Goal: Register for event/course

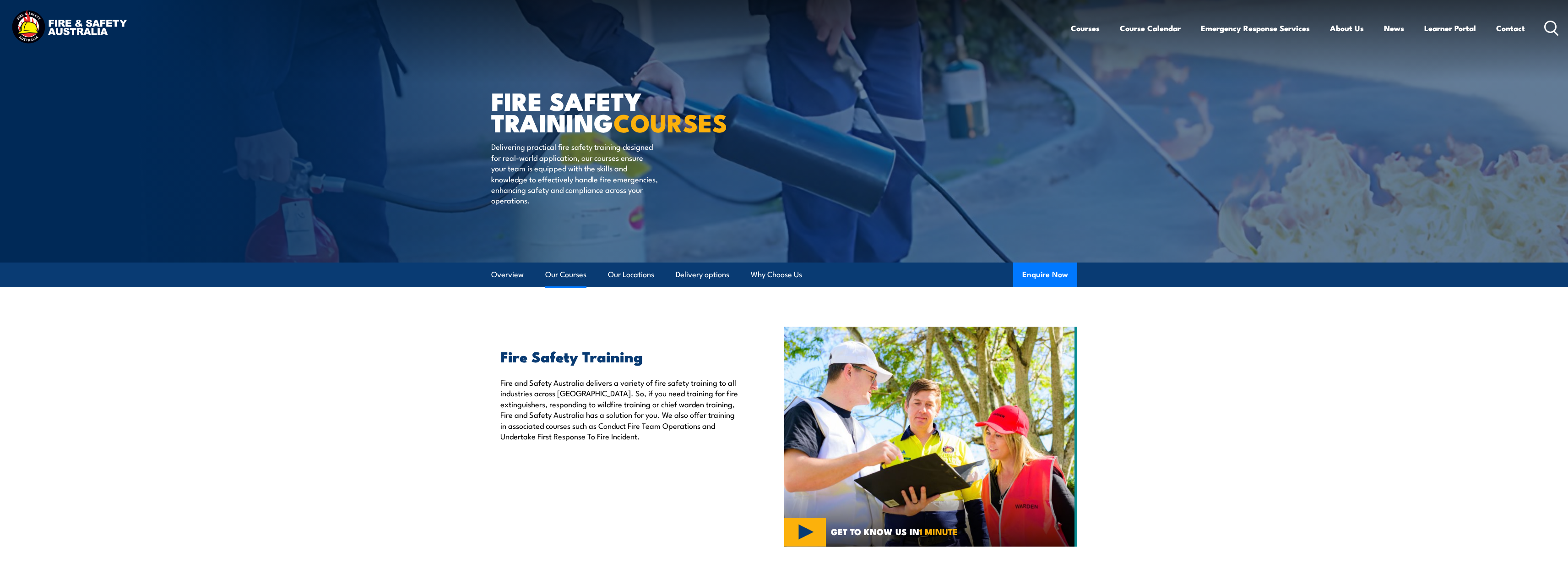
click at [562, 270] on link "Our Courses" at bounding box center [566, 275] width 41 height 24
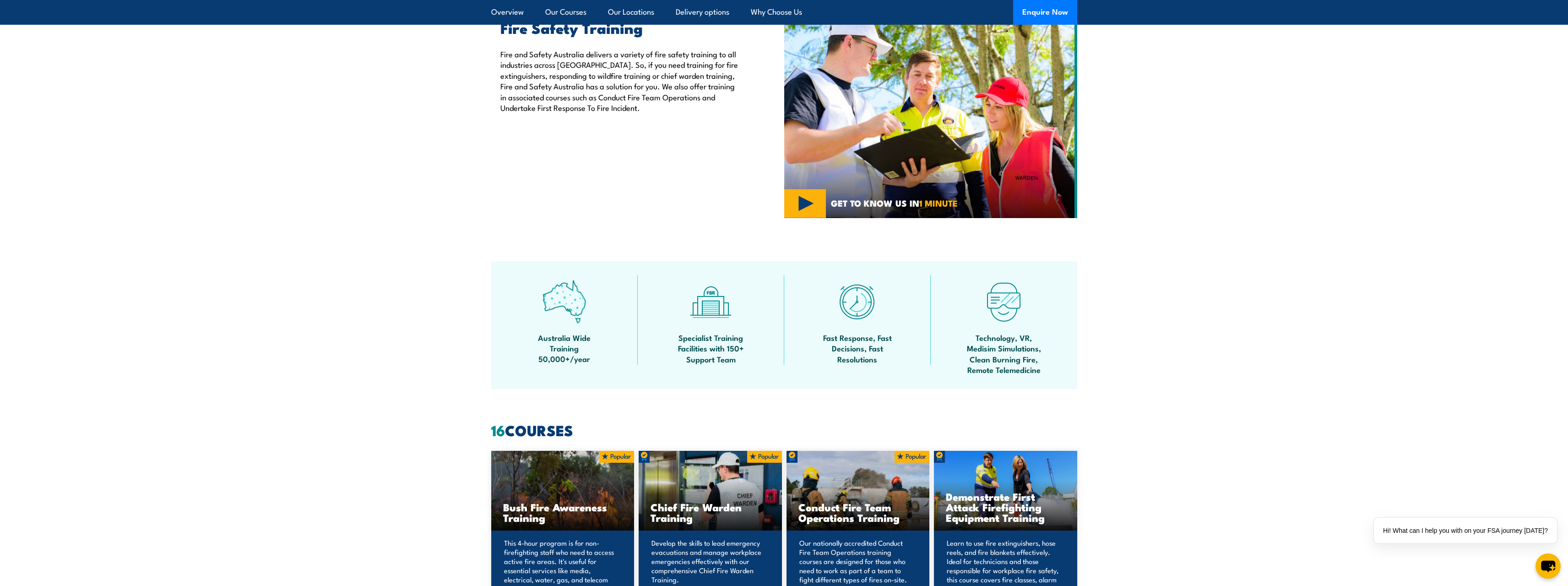
scroll to position [145, 0]
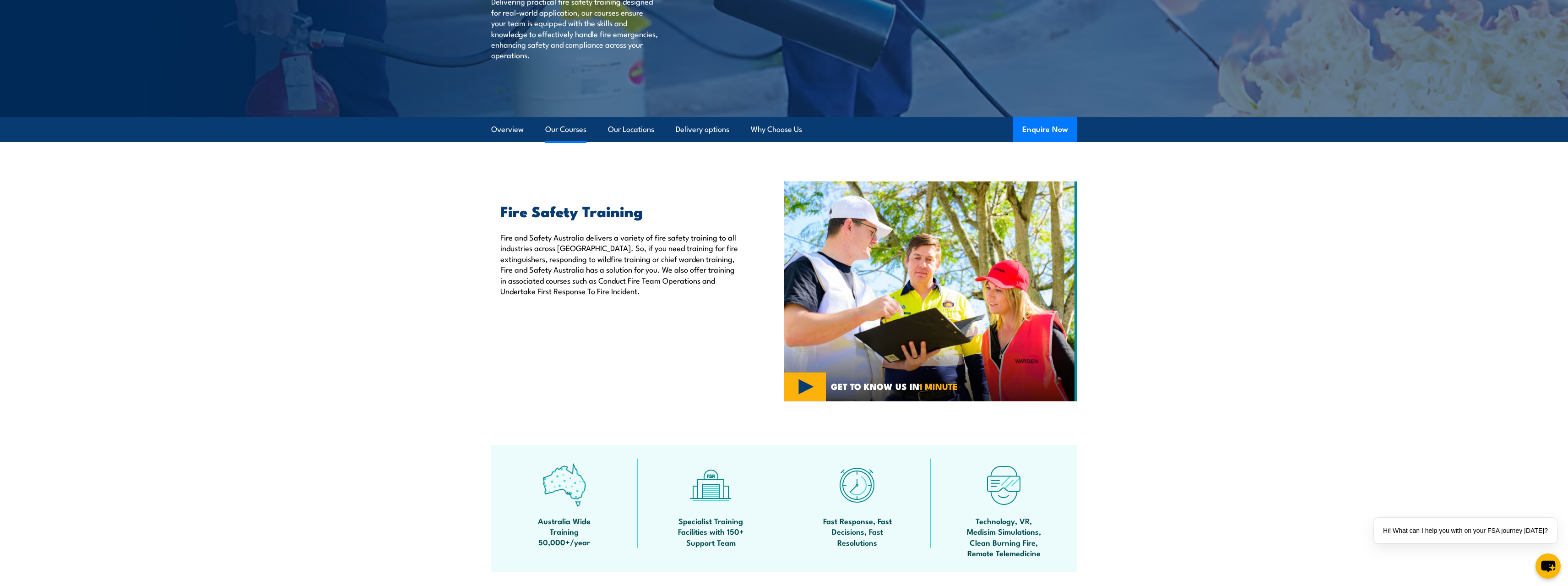
click at [561, 129] on link "Our Courses" at bounding box center [566, 130] width 41 height 24
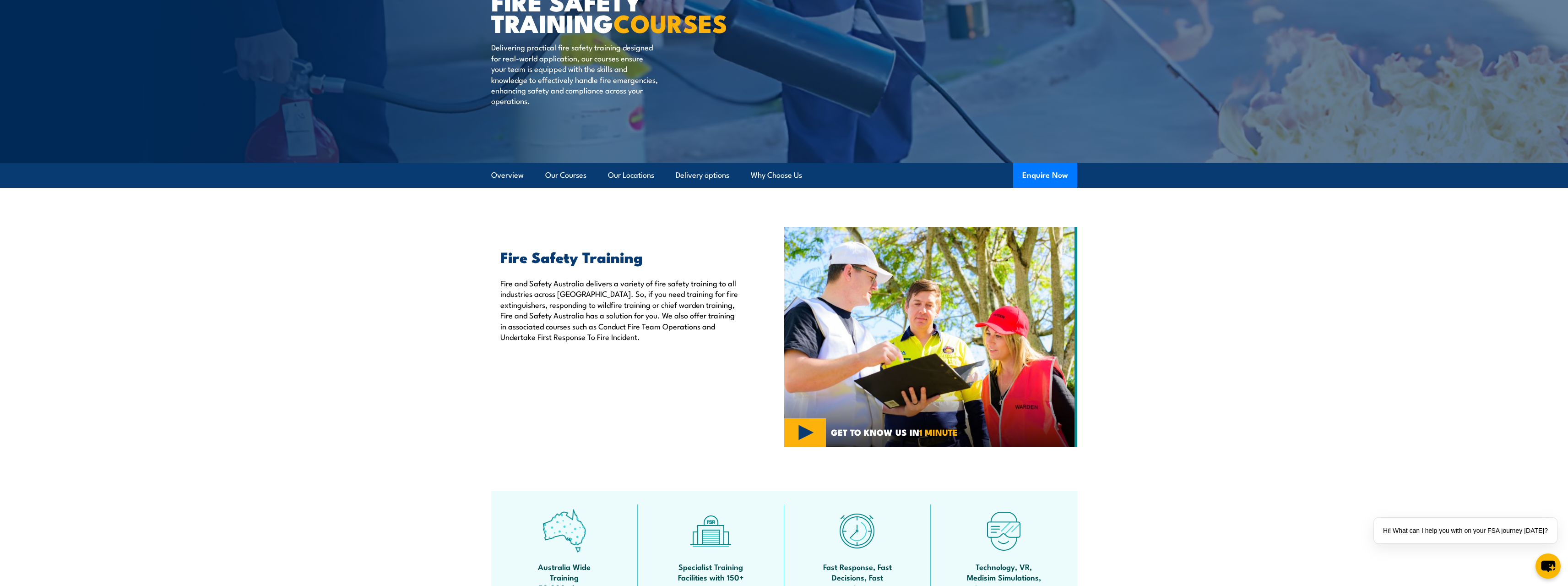
scroll to position [0, 0]
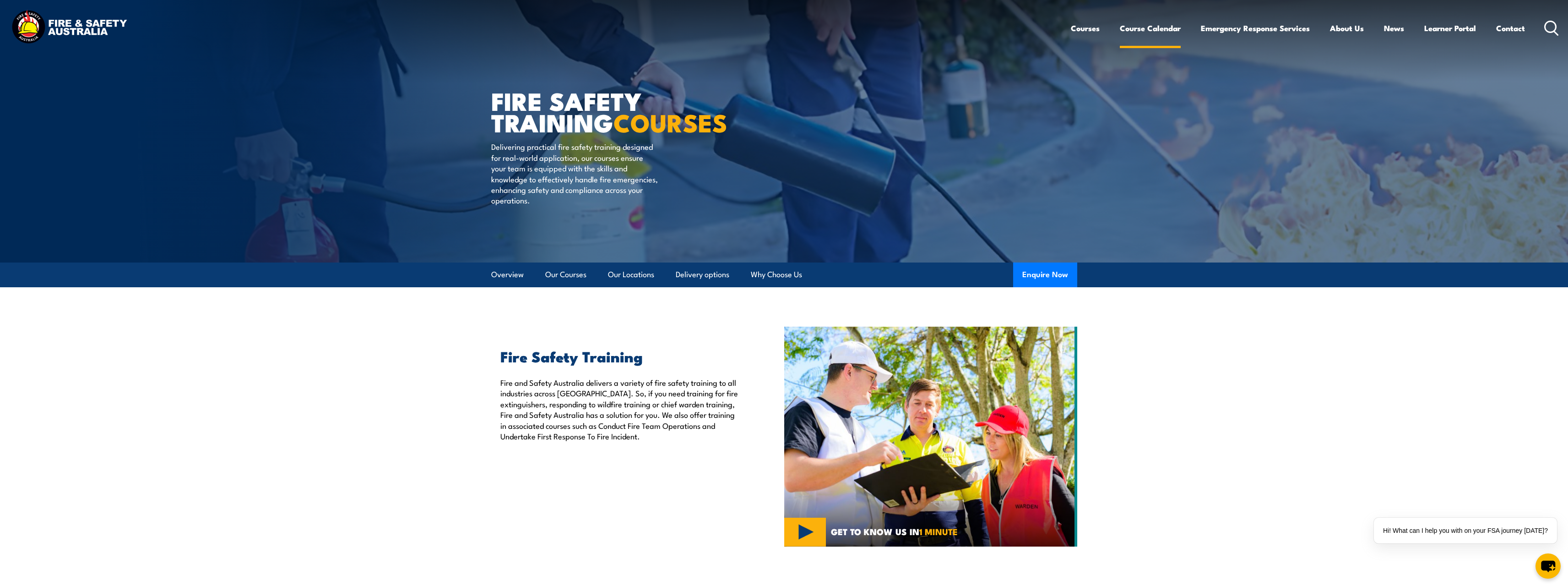
click at [1146, 29] on link "Course Calendar" at bounding box center [1150, 28] width 61 height 24
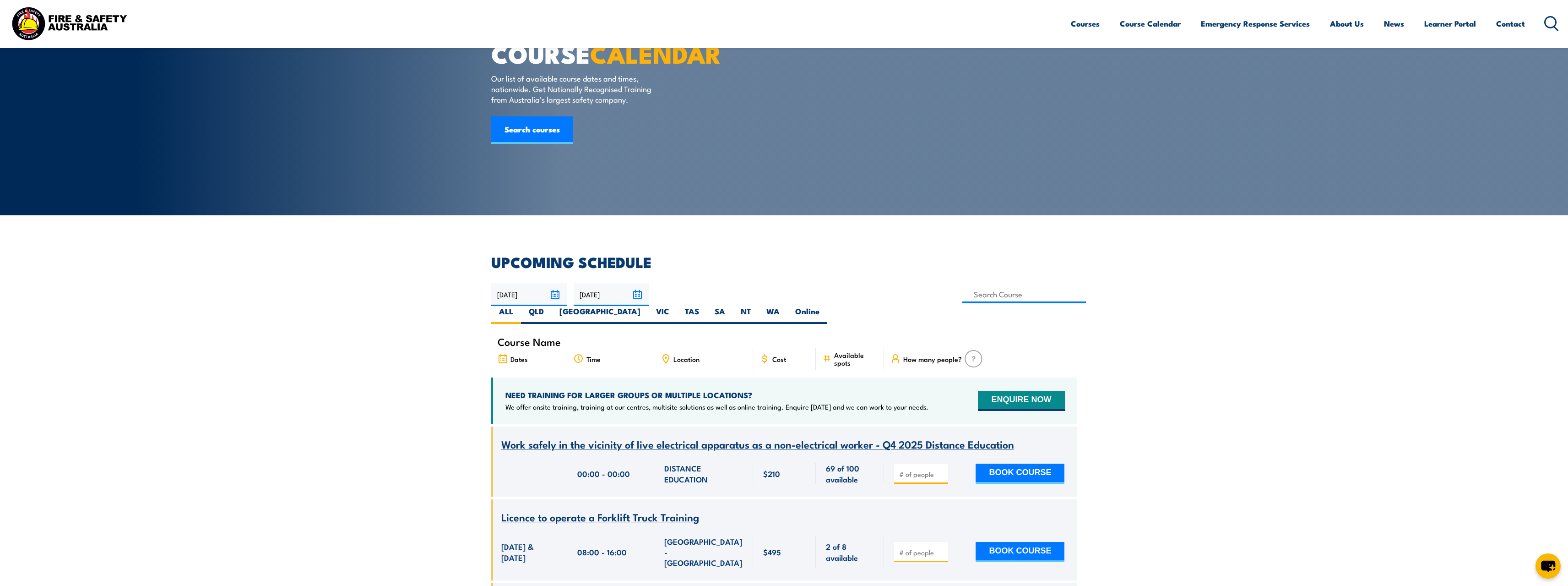
scroll to position [46, 0]
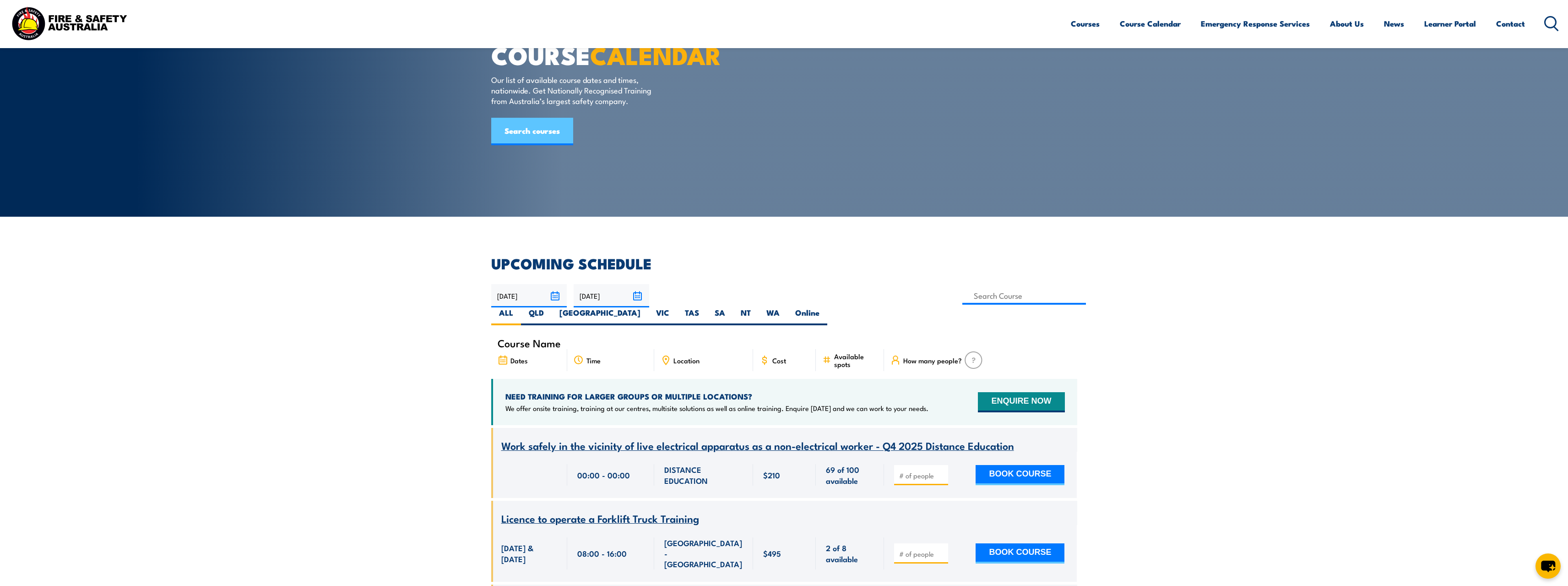
click at [544, 145] on link "Search courses" at bounding box center [532, 131] width 82 height 27
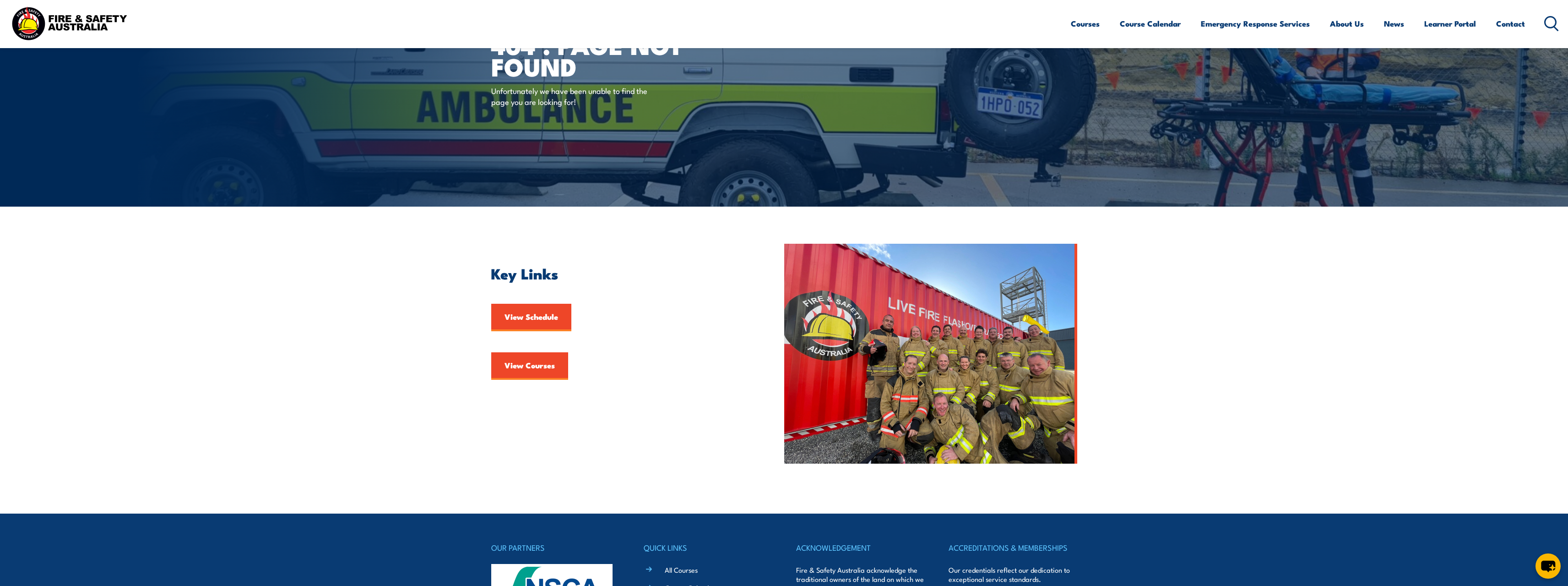
scroll to position [46, 0]
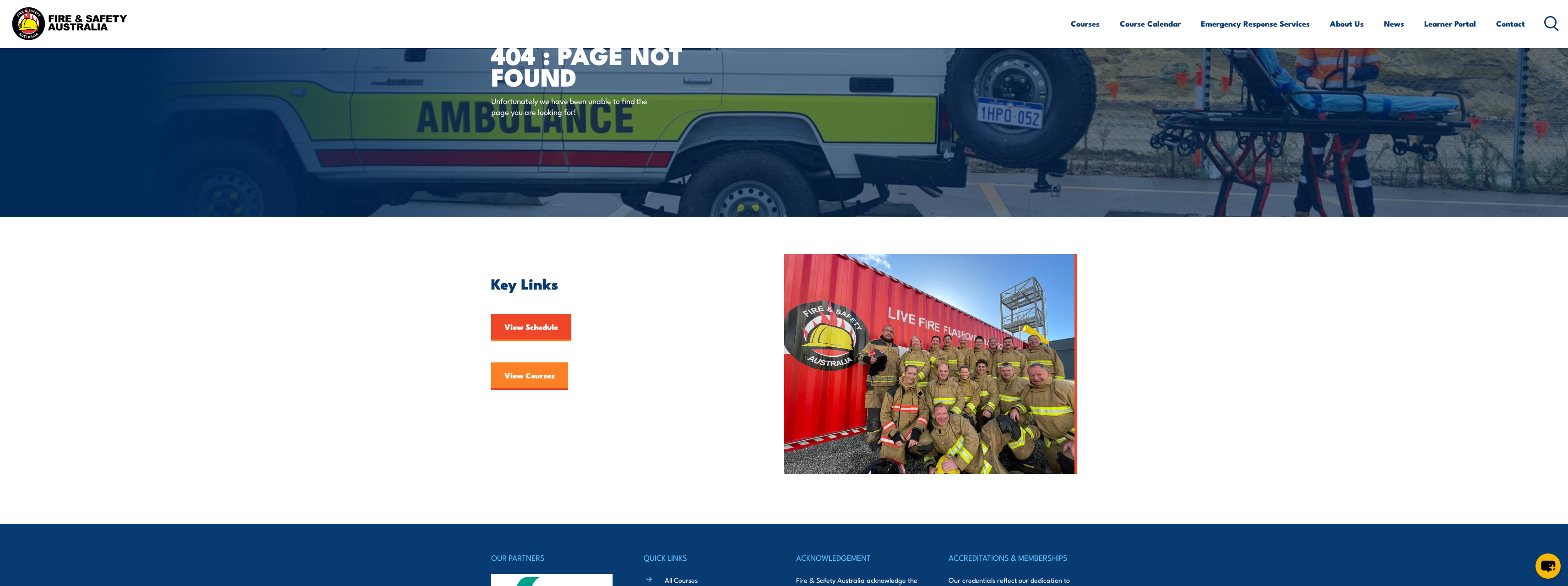
click at [530, 374] on link "View Courses" at bounding box center [530, 376] width 77 height 27
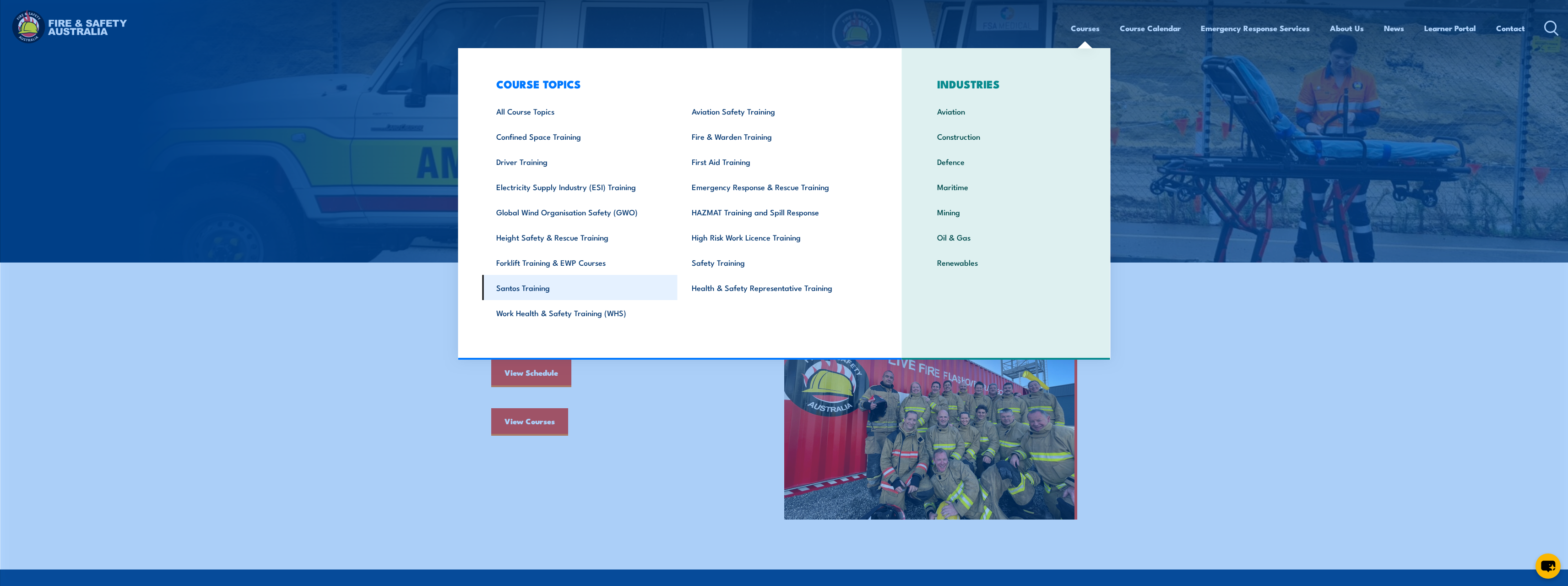
click at [525, 288] on link "Santos Training" at bounding box center [579, 287] width 195 height 25
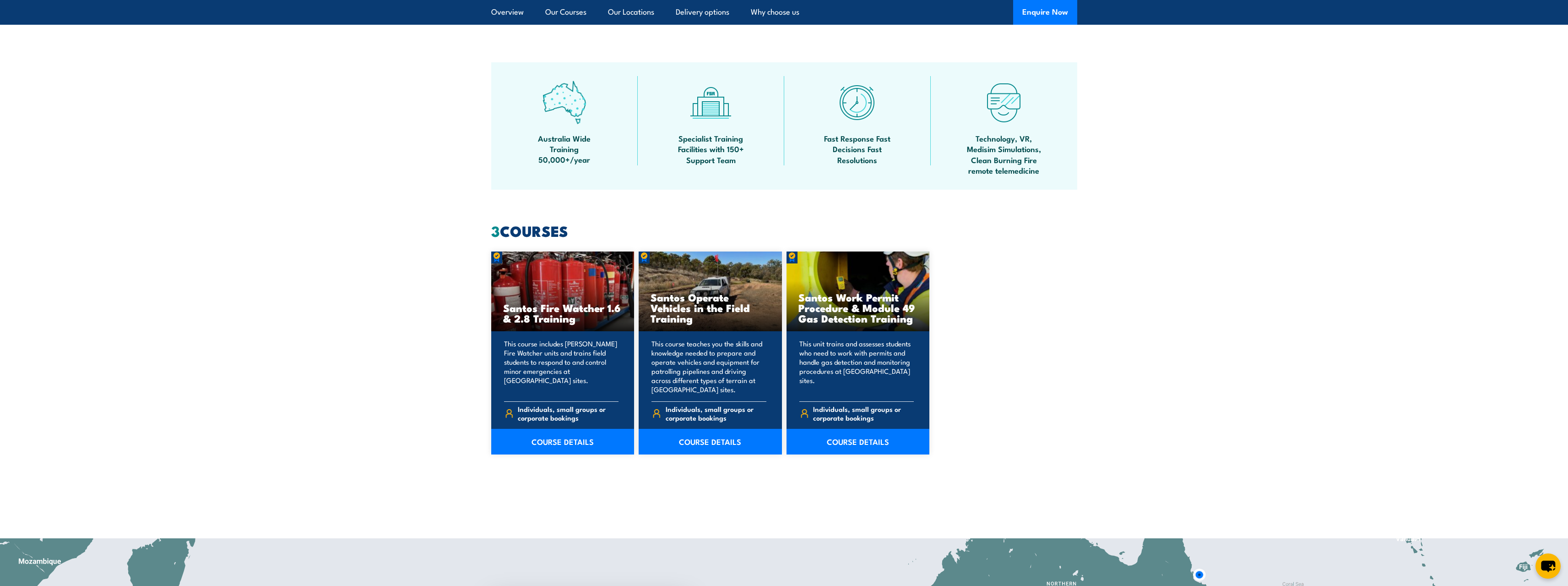
scroll to position [550, 0]
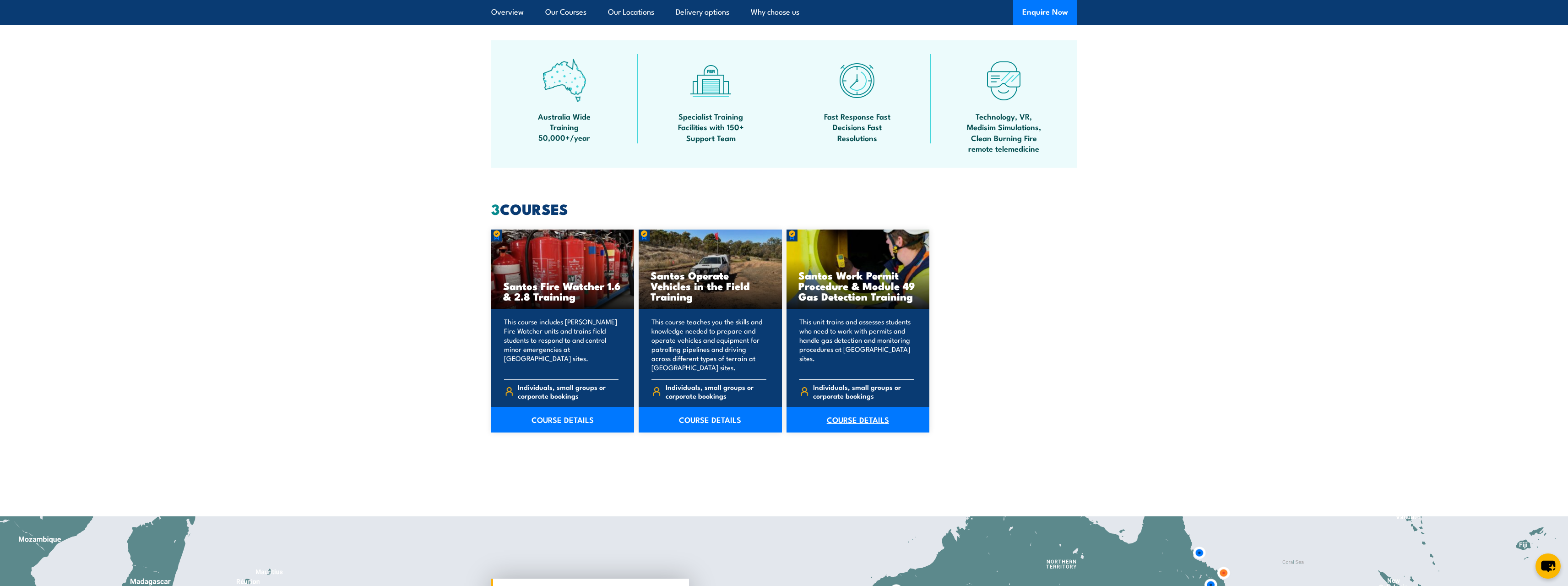
click at [862, 419] on link "COURSE DETAILS" at bounding box center [858, 420] width 143 height 26
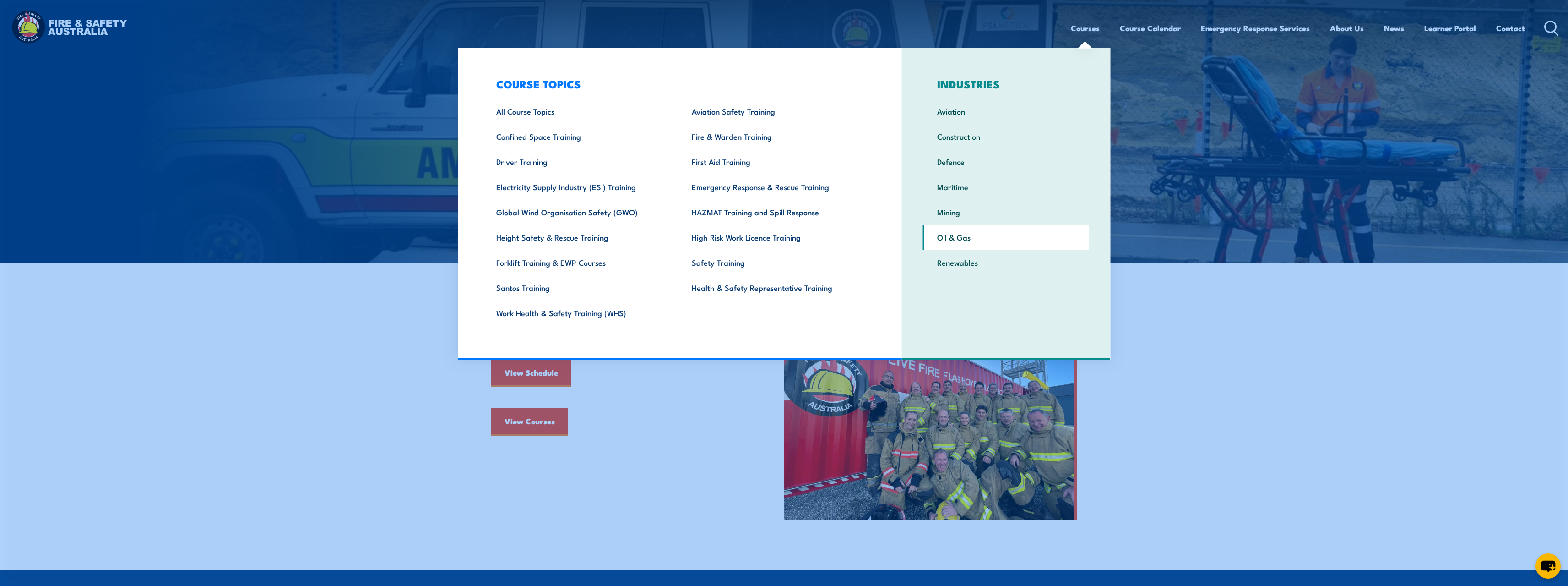
click at [946, 236] on link "Oil & Gas" at bounding box center [1006, 237] width 166 height 25
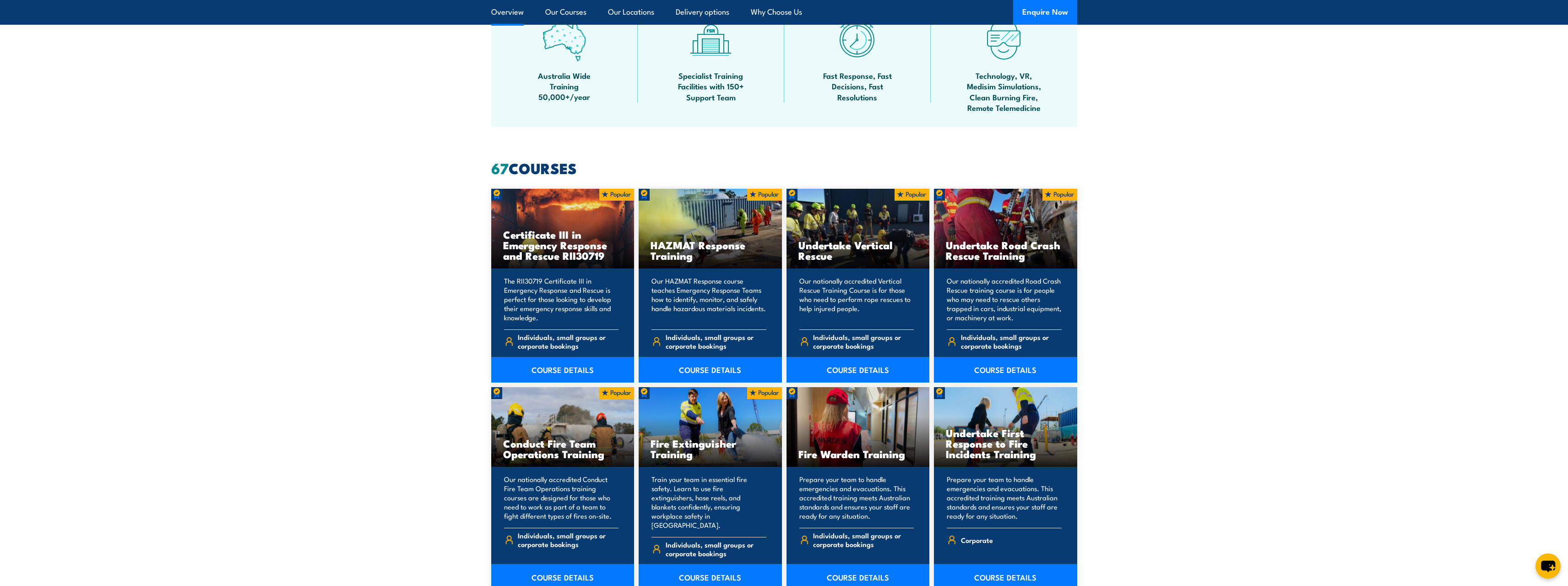
scroll to position [596, 0]
